Goal: Task Accomplishment & Management: Use online tool/utility

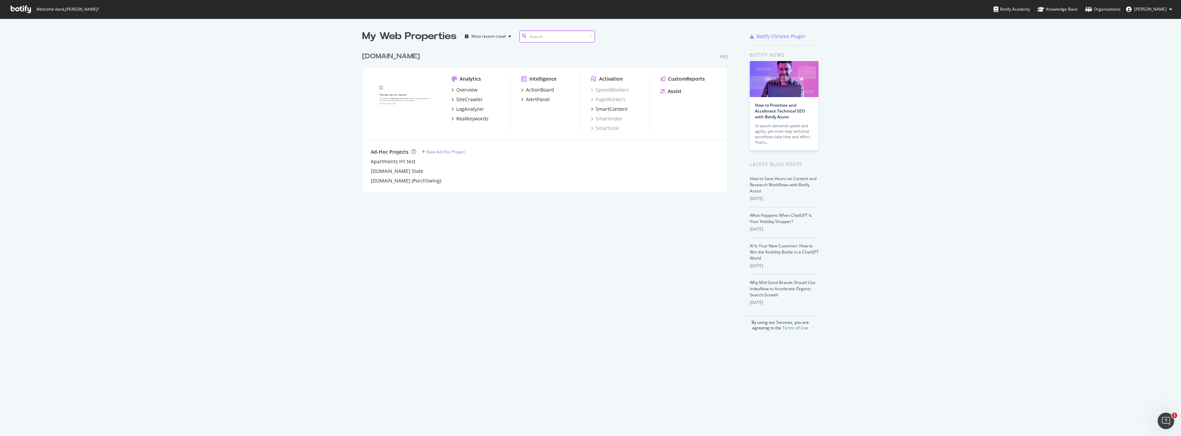
scroll to position [144, 366]
click at [467, 100] on div "SiteCrawler" at bounding box center [469, 99] width 26 height 7
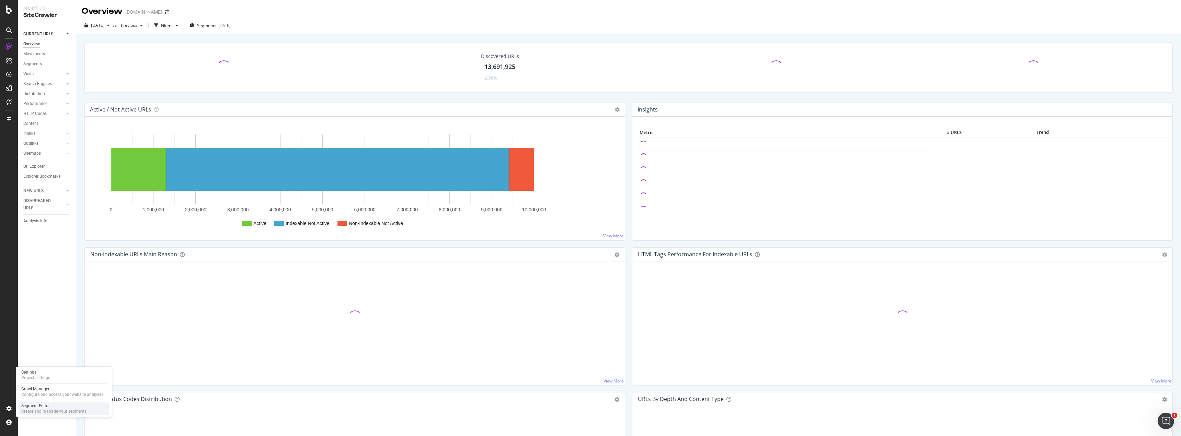
click at [46, 405] on div "Segment Editor" at bounding box center [53, 405] width 65 height 5
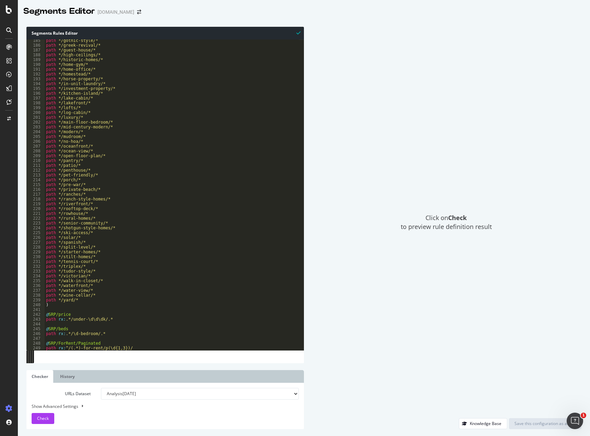
scroll to position [968, 0]
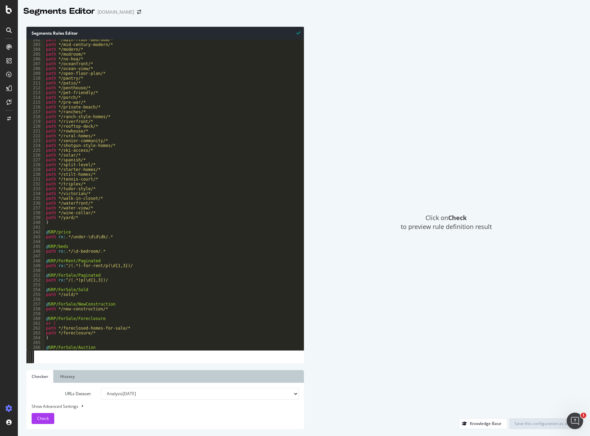
click at [66, 226] on div "path */main-floor-bedroom/* path */mid-century-modern/* path */modern/* path */…" at bounding box center [172, 197] width 254 height 320
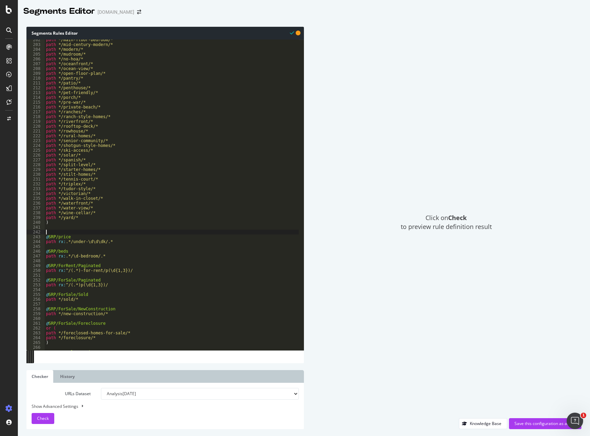
paste textarea "path rx:^/(.*)p(\d{1,3})/"
type textarea "path rx:^/(.*)p(\d{1,3})/"
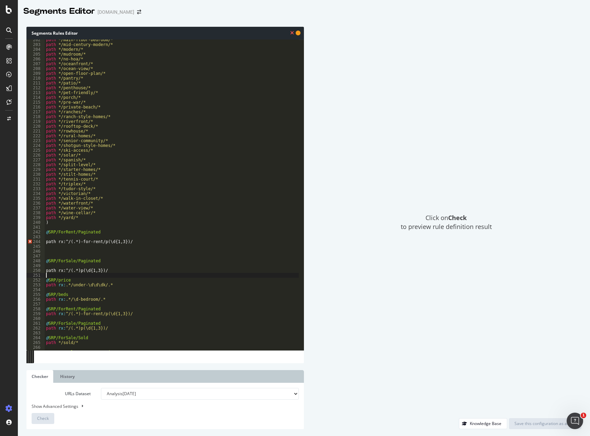
click at [54, 237] on div "path */main-floor-bedroom/* path */mid-century-modern/* path */modern/* path */…" at bounding box center [172, 197] width 254 height 320
type textarea "@SRP/ForRent/Paginated"
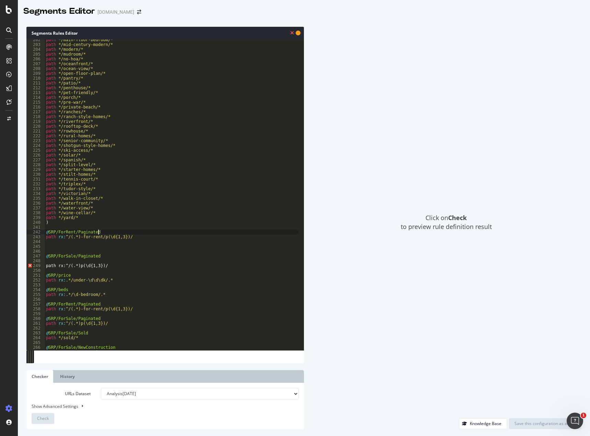
click at [50, 262] on div "path */main-floor-bedroom/* path */mid-century-modern/* path */modern/* path */…" at bounding box center [172, 197] width 254 height 320
type textarea "@SRP/ForSale/Paginated"
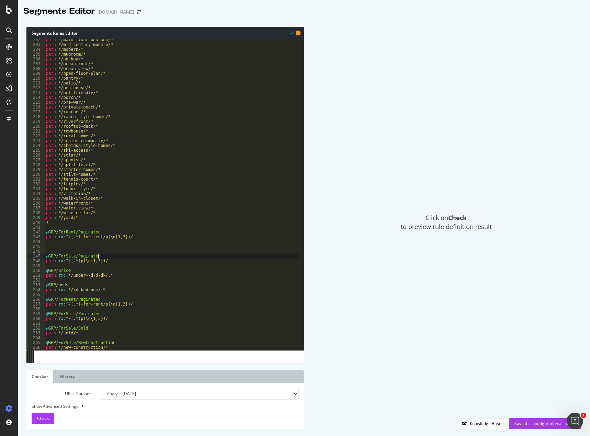
click at [67, 249] on div "path */main-floor-bedroom/* path */mid-century-modern/* path */modern/* path */…" at bounding box center [172, 197] width 254 height 320
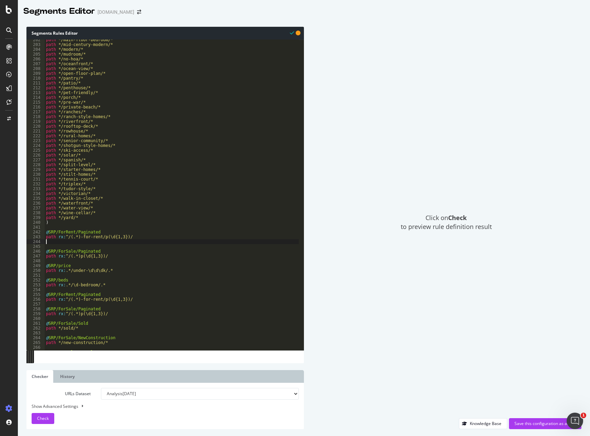
type textarea "path rx:^/(.*)-for-rent/p(\d{1,3})/"
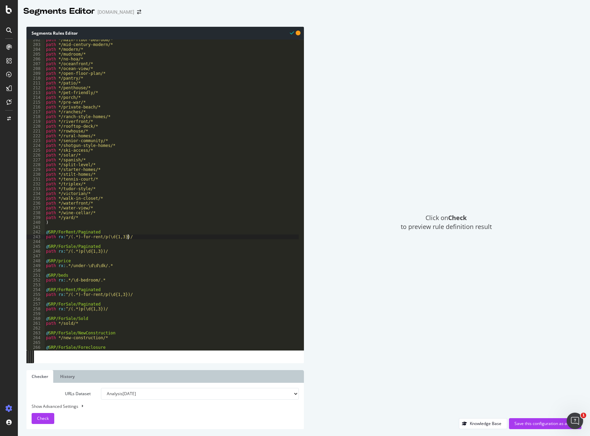
click at [54, 254] on div "path */main-floor-bedroom/* path */mid-century-modern/* path */modern/* path */…" at bounding box center [172, 197] width 254 height 320
click at [60, 257] on div "path */main-floor-bedroom/* path */mid-century-modern/* path */modern/* path */…" at bounding box center [172, 197] width 254 height 320
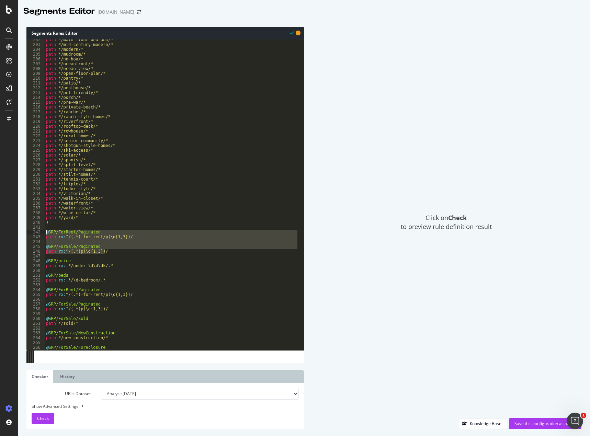
drag, startPoint x: 106, startPoint y: 251, endPoint x: 43, endPoint y: 233, distance: 65.6
click at [43, 233] on div "202 203 204 205 206 207 208 209 210 211 212 213 214 215 216 217 218 219 220 221…" at bounding box center [164, 194] width 277 height 311
type textarea "@SRP/ForRent/Paginated path rx:^/(.*)-for-rent/p(\d{1,3})/"
click at [154, 255] on div "path */main-floor-bedroom/* path */mid-century-modern/* path */modern/* path */…" at bounding box center [172, 197] width 254 height 320
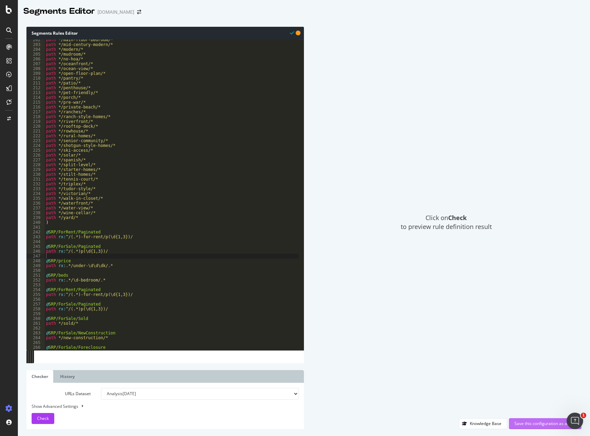
click at [528, 422] on div "Save this configuration as active" at bounding box center [544, 423] width 61 height 6
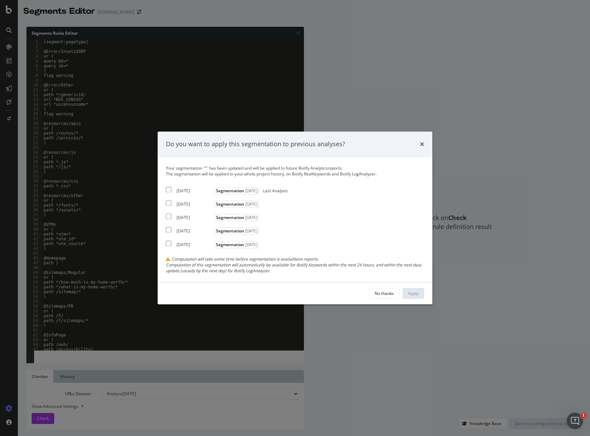
click at [170, 189] on input "modal" at bounding box center [168, 189] width 5 height 5
checkbox input "true"
click at [170, 203] on input "modal" at bounding box center [168, 202] width 5 height 5
checkbox input "true"
click at [168, 214] on input "modal" at bounding box center [168, 216] width 5 height 5
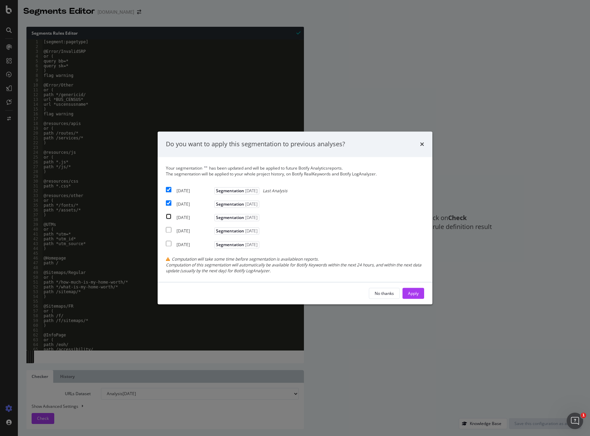
checkbox input "true"
click at [411, 292] on div "Apply" at bounding box center [413, 293] width 11 height 6
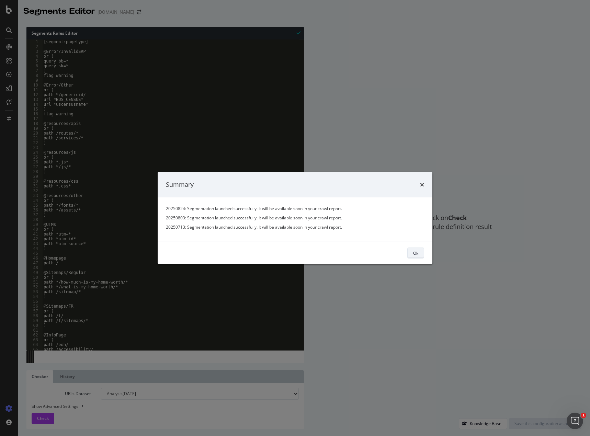
click at [418, 253] on div "Ok" at bounding box center [415, 253] width 5 height 6
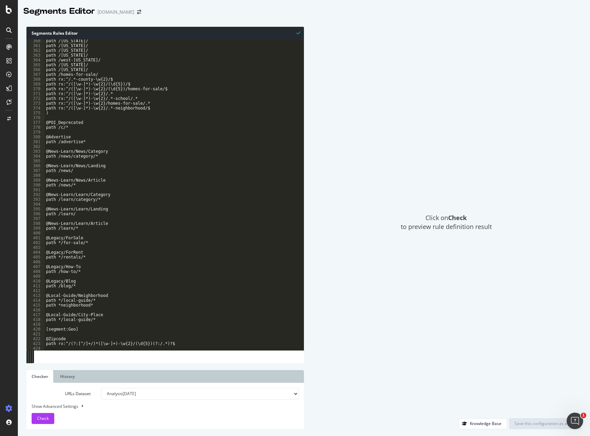
scroll to position [1729, 0]
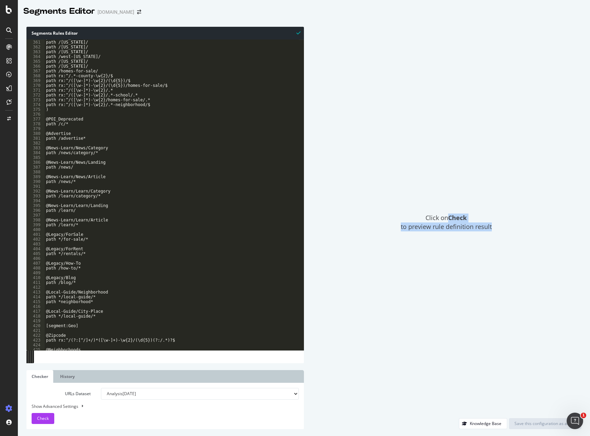
drag, startPoint x: 449, startPoint y: 218, endPoint x: 494, endPoint y: 225, distance: 44.9
click at [494, 225] on div "Click on Check to preview rule definition result" at bounding box center [446, 222] width 270 height 391
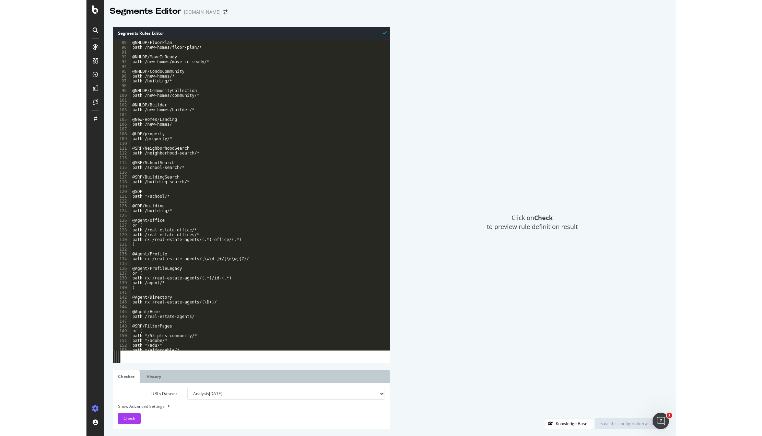
scroll to position [0, 0]
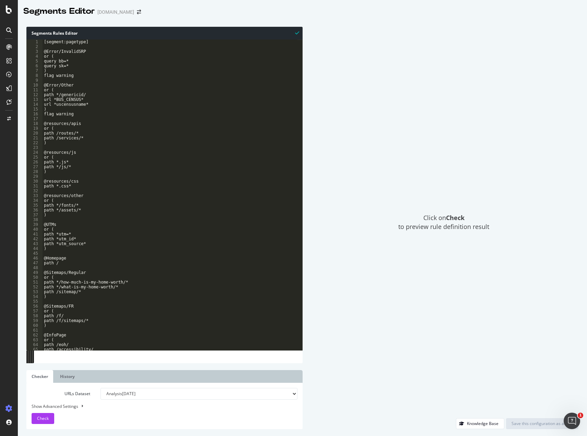
click at [123, 394] on select "Analysis [DATE] Analysis [DATE] Analysis [DATE] Analysis [DATE] Analysis [DATE]…" at bounding box center [199, 394] width 197 height 12
click at [124, 394] on select "Analysis [DATE] Analysis [DATE] Analysis [DATE] Analysis [DATE] Analysis [DATE]…" at bounding box center [199, 394] width 197 height 12
click at [62, 405] on div "Show Advanced Settings" at bounding box center [159, 406] width 266 height 7
select select "5000"
select select "100"
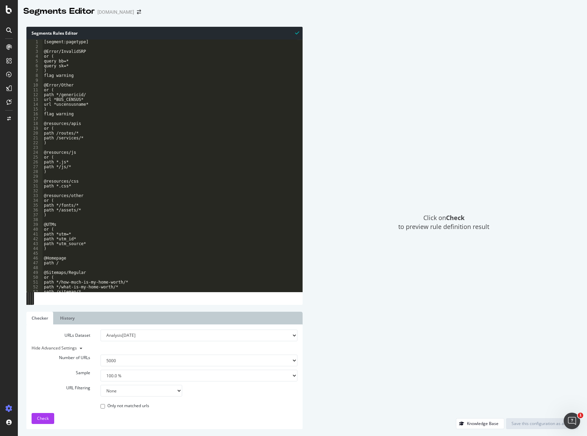
click at [110, 360] on select "100 500 1000 5000" at bounding box center [199, 361] width 197 height 12
click at [107, 364] on select "100 500 1000 5000" at bounding box center [199, 361] width 197 height 12
click at [118, 391] on select "None Equal to Not equal to Starts with Doesn't start with Ends with Doesn't end…" at bounding box center [142, 391] width 82 height 12
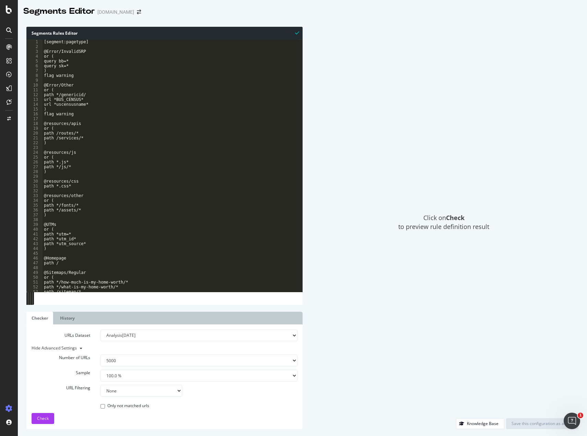
click at [118, 391] on select "None Equal to Not equal to Starts with Doesn't start with Ends with Doesn't end…" at bounding box center [142, 391] width 82 height 12
click at [67, 318] on link "History" at bounding box center [67, 318] width 25 height 13
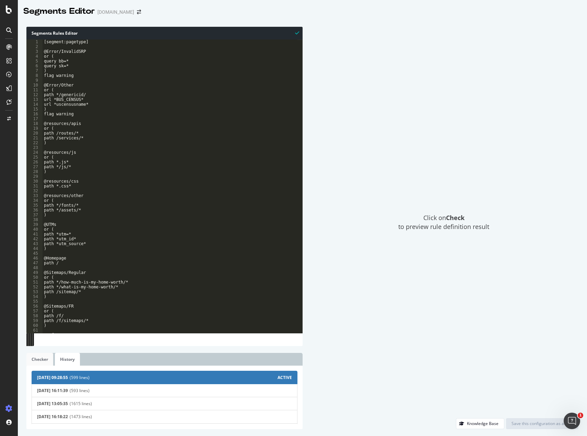
click at [43, 362] on link "Checker" at bounding box center [39, 359] width 27 height 13
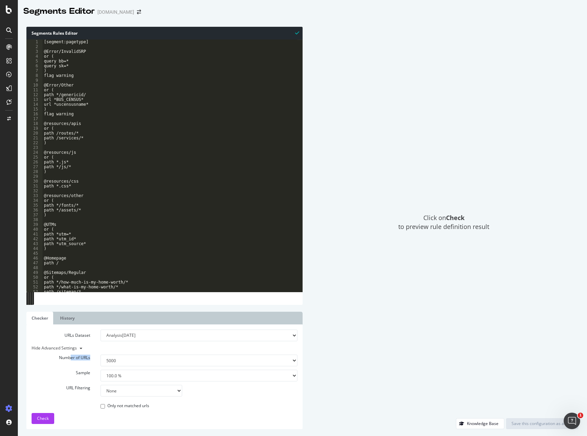
drag, startPoint x: 70, startPoint y: 358, endPoint x: 93, endPoint y: 358, distance: 23.3
click at [93, 358] on label "Number of URLs" at bounding box center [60, 358] width 69 height 6
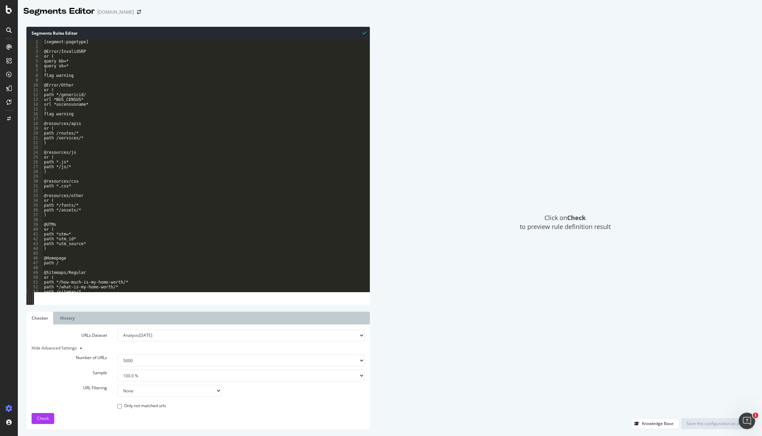
drag, startPoint x: 496, startPoint y: 256, endPoint x: 452, endPoint y: 261, distance: 44.5
click at [496, 256] on div "Click on Check to preview rule definition result" at bounding box center [565, 222] width 377 height 391
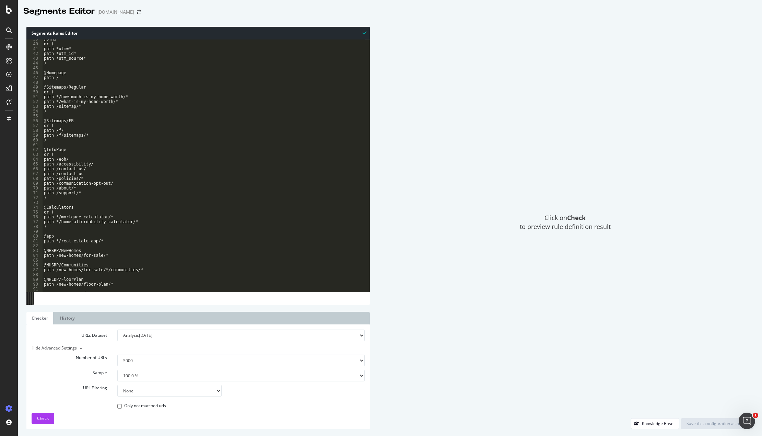
click at [65, 345] on div "Hide Advanced Settings" at bounding box center [192, 348] width 333 height 7
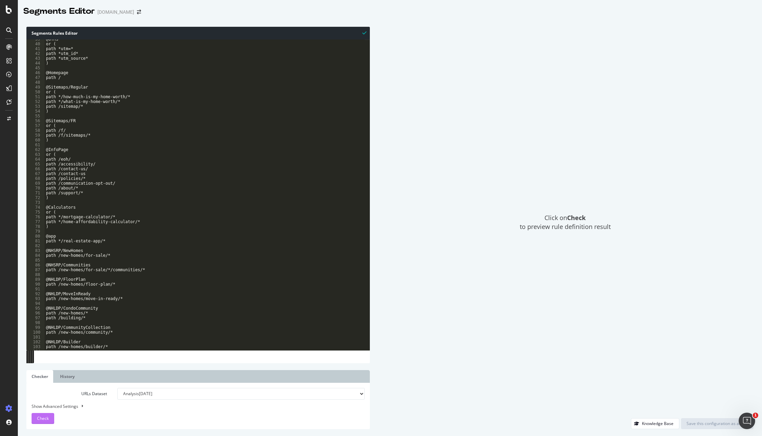
click at [43, 418] on span "Check" at bounding box center [43, 418] width 12 height 6
click at [68, 406] on div "Show Advanced Settings" at bounding box center [192, 406] width 333 height 7
select select "5000"
select select "100"
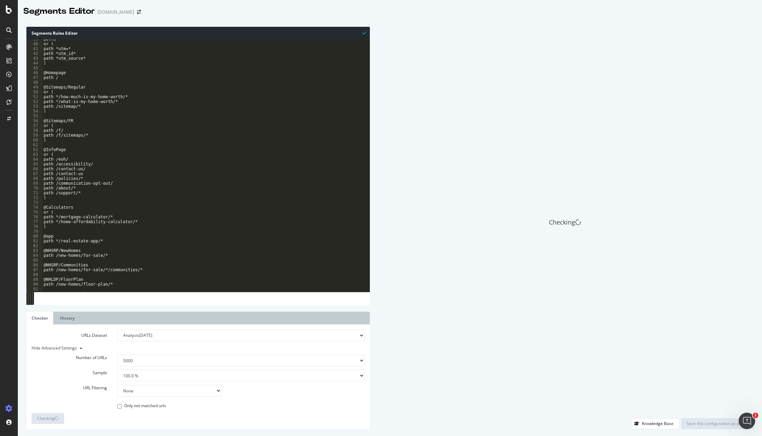
click at [127, 360] on select "100 500 1000 5000" at bounding box center [240, 361] width 247 height 12
click at [134, 359] on select "100 500 1000 5000" at bounding box center [240, 361] width 247 height 12
click at [130, 390] on select "None Equal to Not equal to Starts with Doesn't start with Ends with Doesn't end…" at bounding box center [169, 391] width 104 height 12
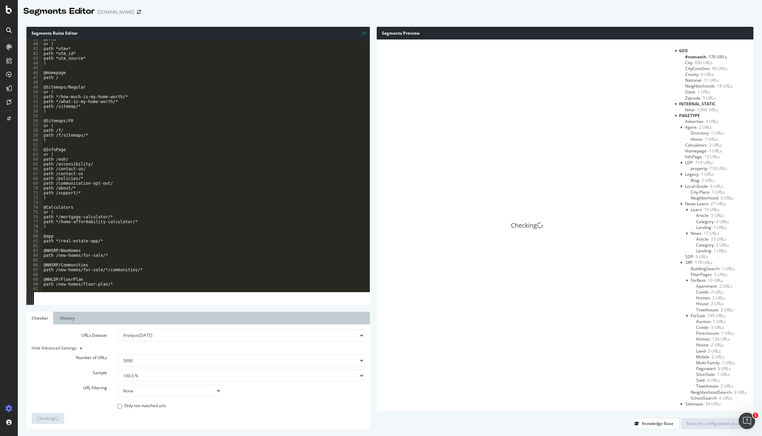
click at [130, 390] on select "None Equal to Not equal to Starts with Doesn't start with Ends with Doesn't end…" at bounding box center [169, 391] width 104 height 12
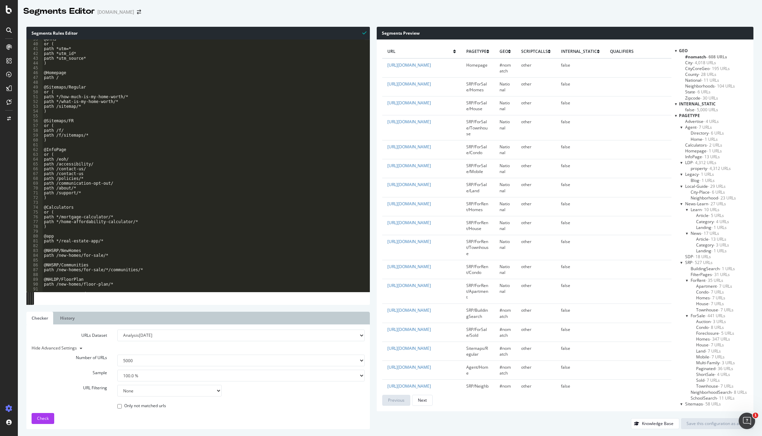
click at [700, 368] on span "Paginated - 36 URLs" at bounding box center [714, 368] width 37 height 6
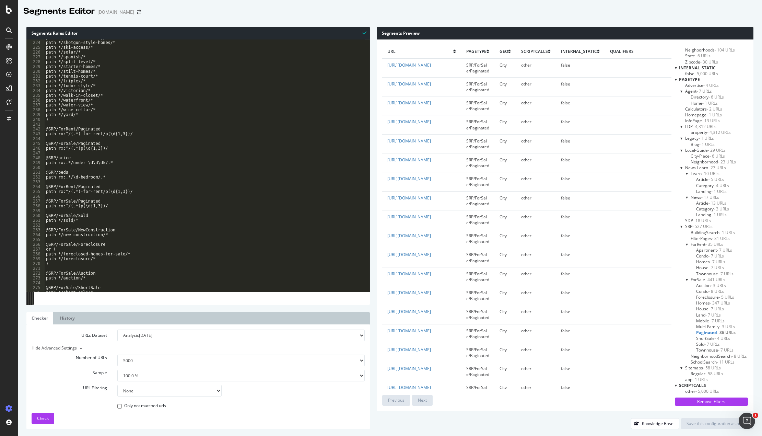
scroll to position [1153, 0]
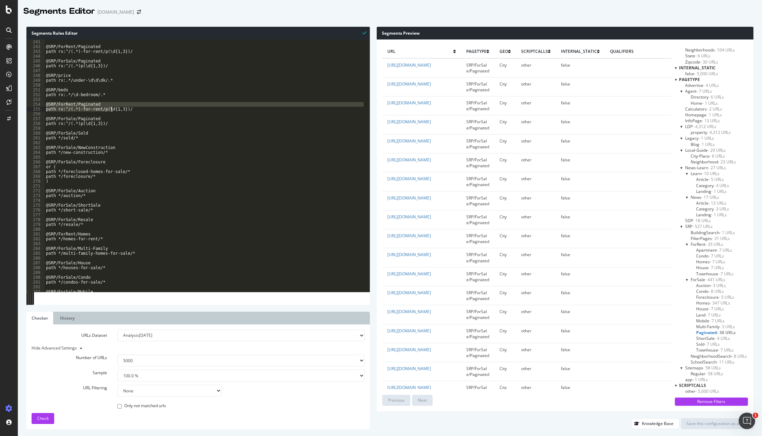
drag, startPoint x: 47, startPoint y: 103, endPoint x: 114, endPoint y: 109, distance: 67.5
click at [114, 109] on div "@SRP/ForRent/Paginated path rx:^/(.*)-for-rent/p(\d{1,3})/ @SRP/ForSale/Paginat…" at bounding box center [205, 170] width 321 height 262
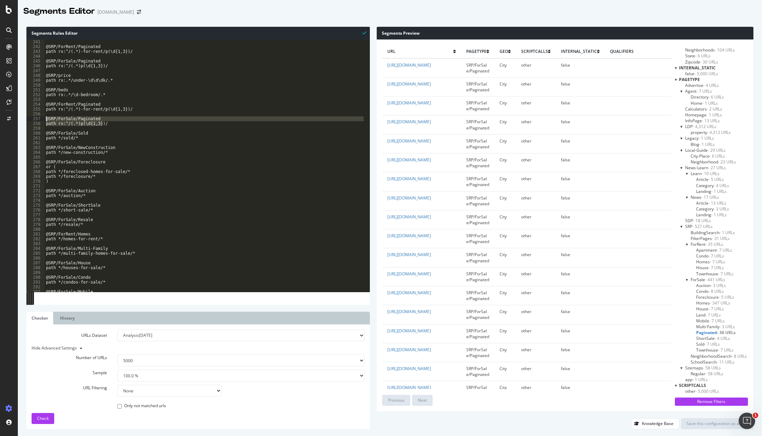
drag, startPoint x: 104, startPoint y: 123, endPoint x: 46, endPoint y: 117, distance: 58.4
click at [46, 117] on div "@SRP/ForRent/Paginated path rx:^/(.*)-for-rent/p(\d{1,3})/ @SRP/ForSale/Paginat…" at bounding box center [205, 170] width 321 height 262
type textarea "@SRP/ForSale/Paginated path rx:^/(.*)p(\d{1,3})/"
